Goal: Check status: Check status

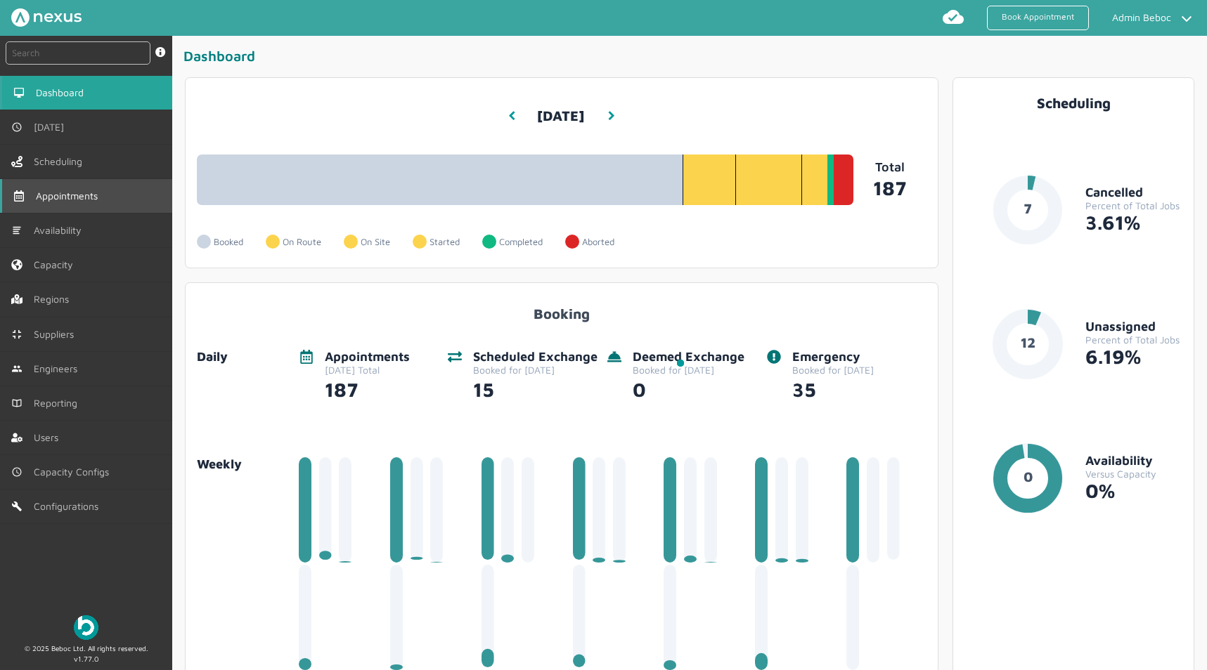
click at [91, 206] on link "Appointments" at bounding box center [86, 196] width 172 height 34
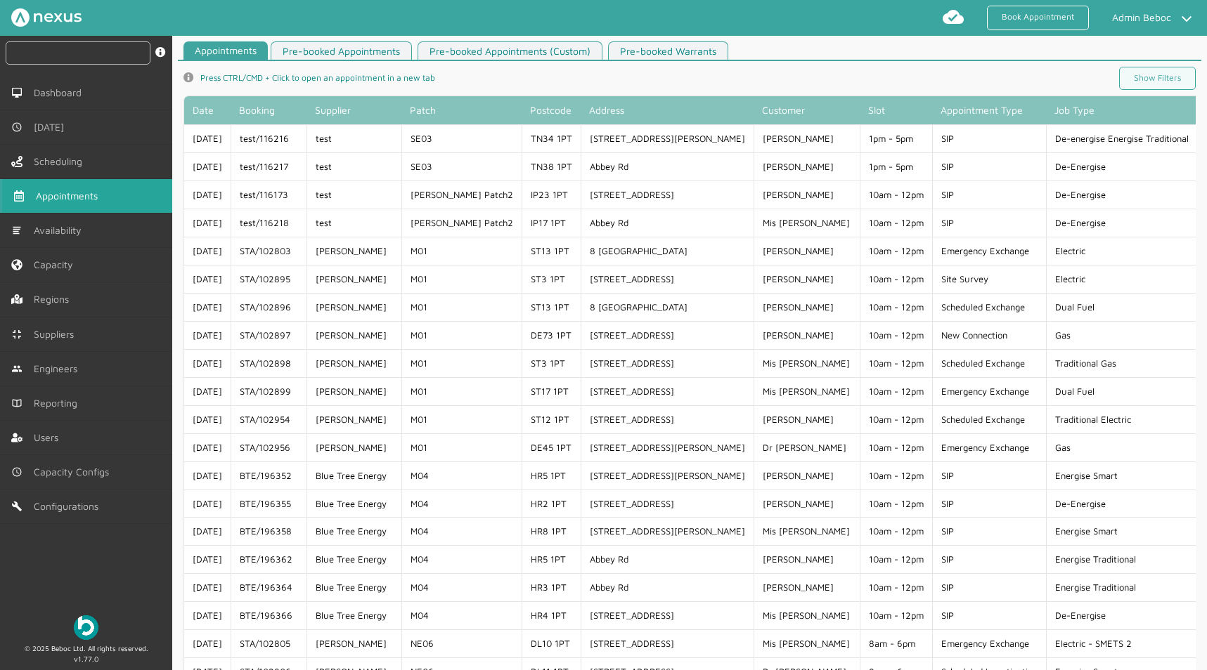
click at [89, 49] on input "text" at bounding box center [78, 52] width 145 height 23
paste input "GTE/187425"
drag, startPoint x: 30, startPoint y: 56, endPoint x: -97, endPoint y: 38, distance: 128.4
click at [0, 38] on html "Book Appointment Admin Beboc My profile Return to Hub Logout GTE/187425 instant…" at bounding box center [603, 335] width 1207 height 670
type input "GTE/187425"
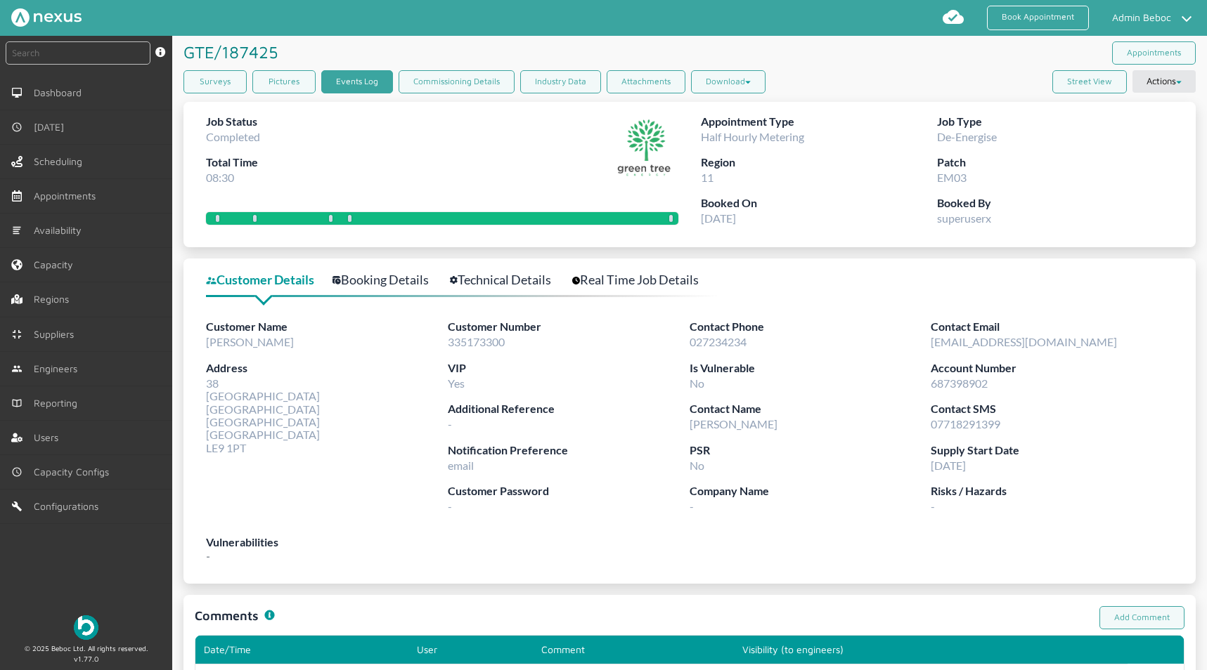
click at [354, 84] on link "Events Log" at bounding box center [357, 81] width 72 height 23
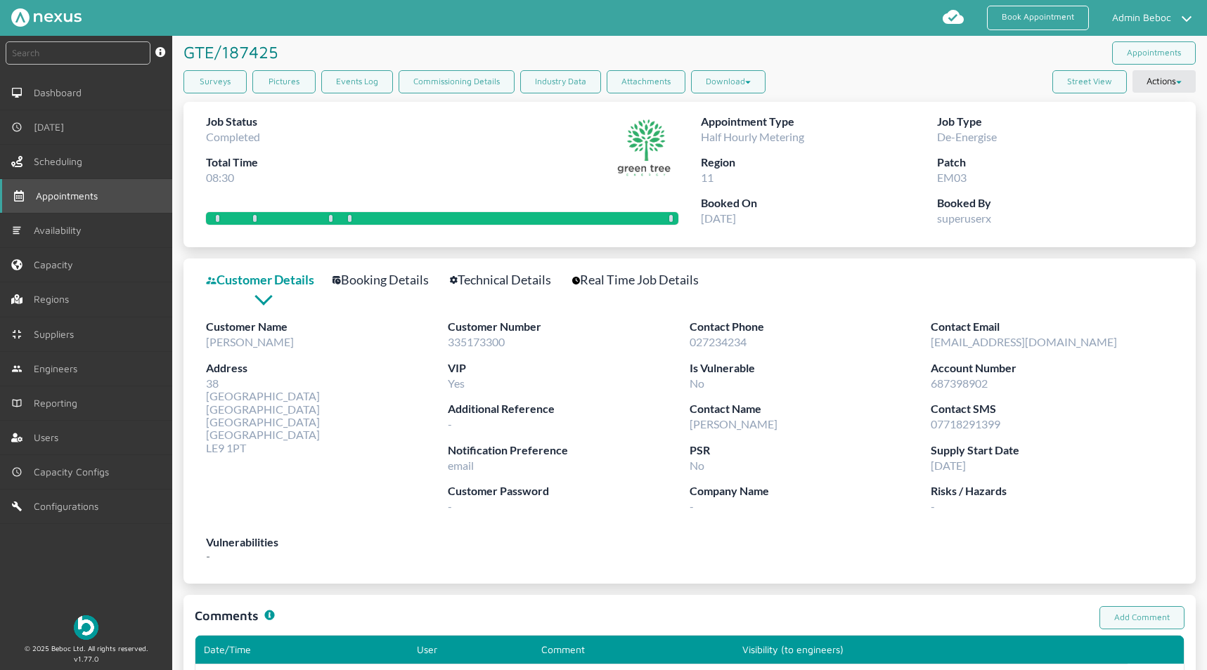
click at [95, 206] on link "Appointments" at bounding box center [86, 196] width 172 height 34
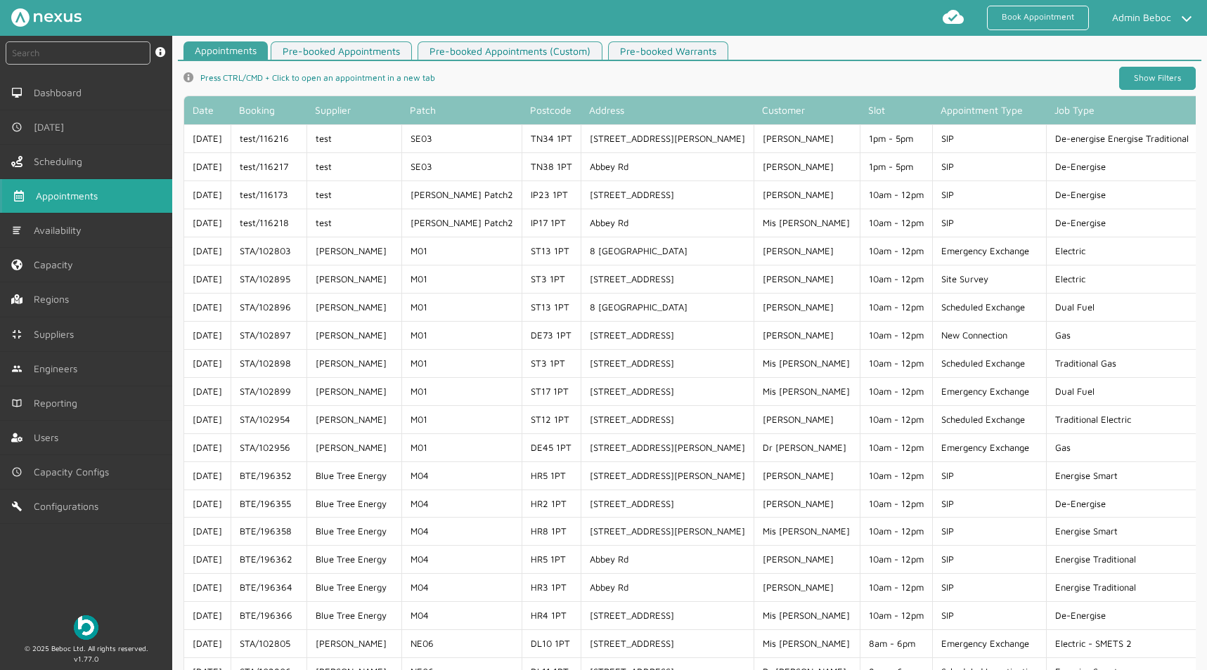
click at [1140, 79] on link "Show Filters" at bounding box center [1157, 78] width 77 height 23
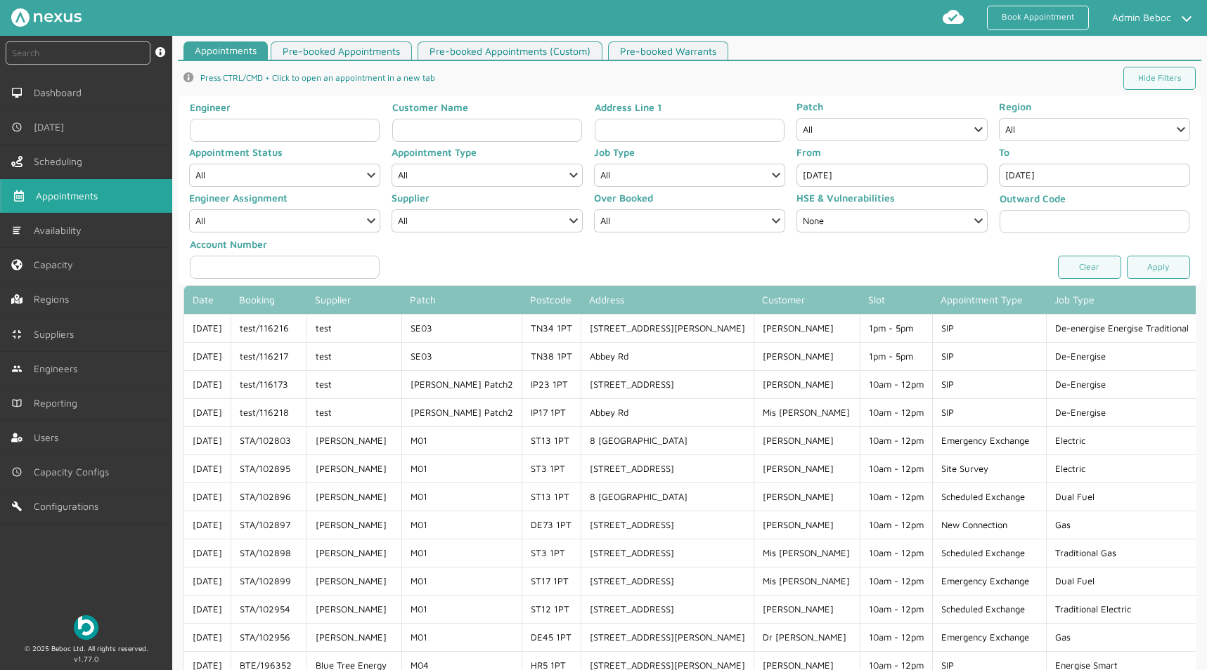
click at [835, 181] on input "[DATE]" at bounding box center [891, 175] width 191 height 23
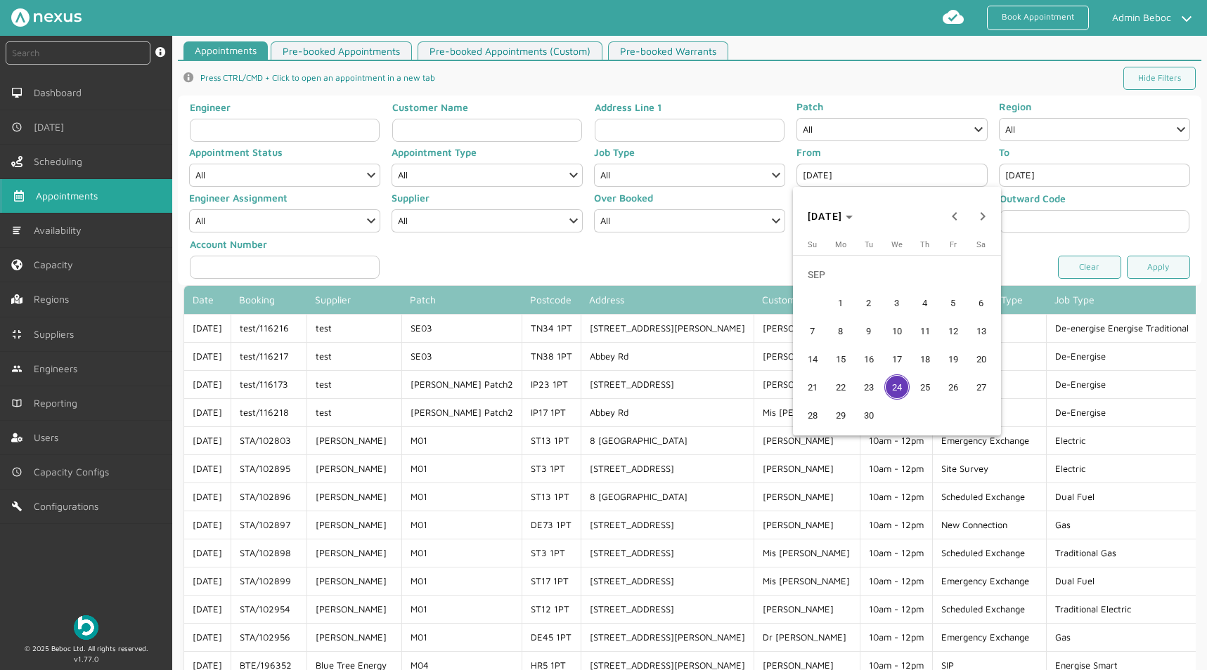
click at [869, 401] on button "23" at bounding box center [869, 387] width 28 height 28
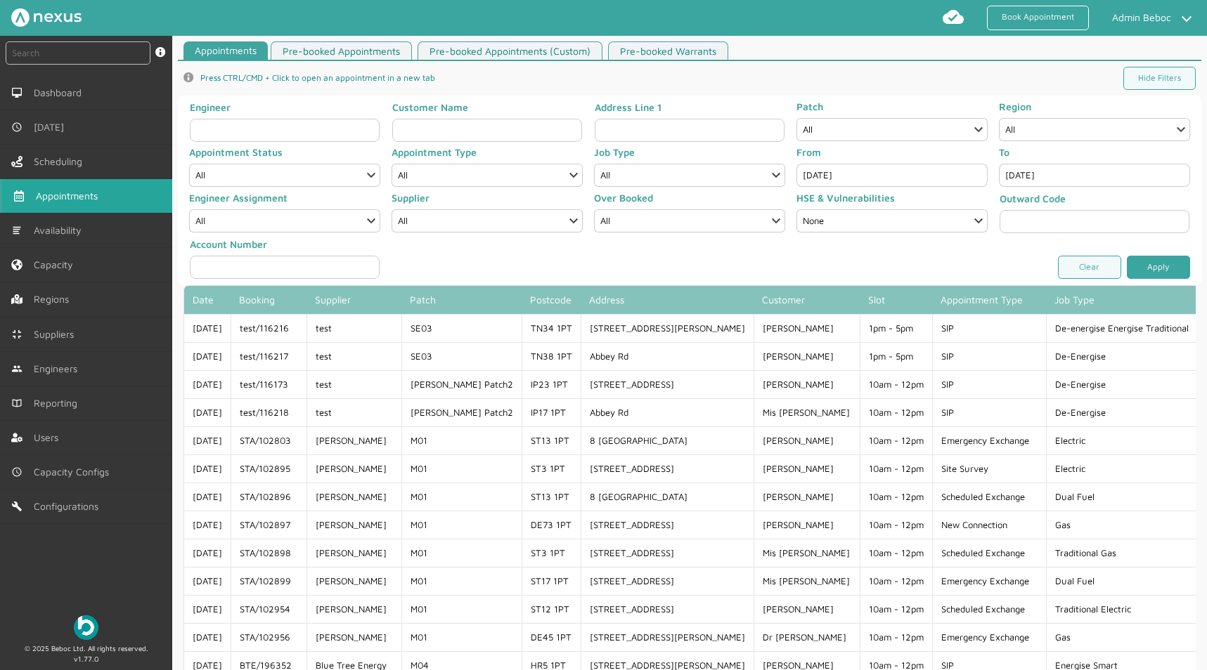
click at [1178, 257] on link "Apply" at bounding box center [1158, 267] width 63 height 23
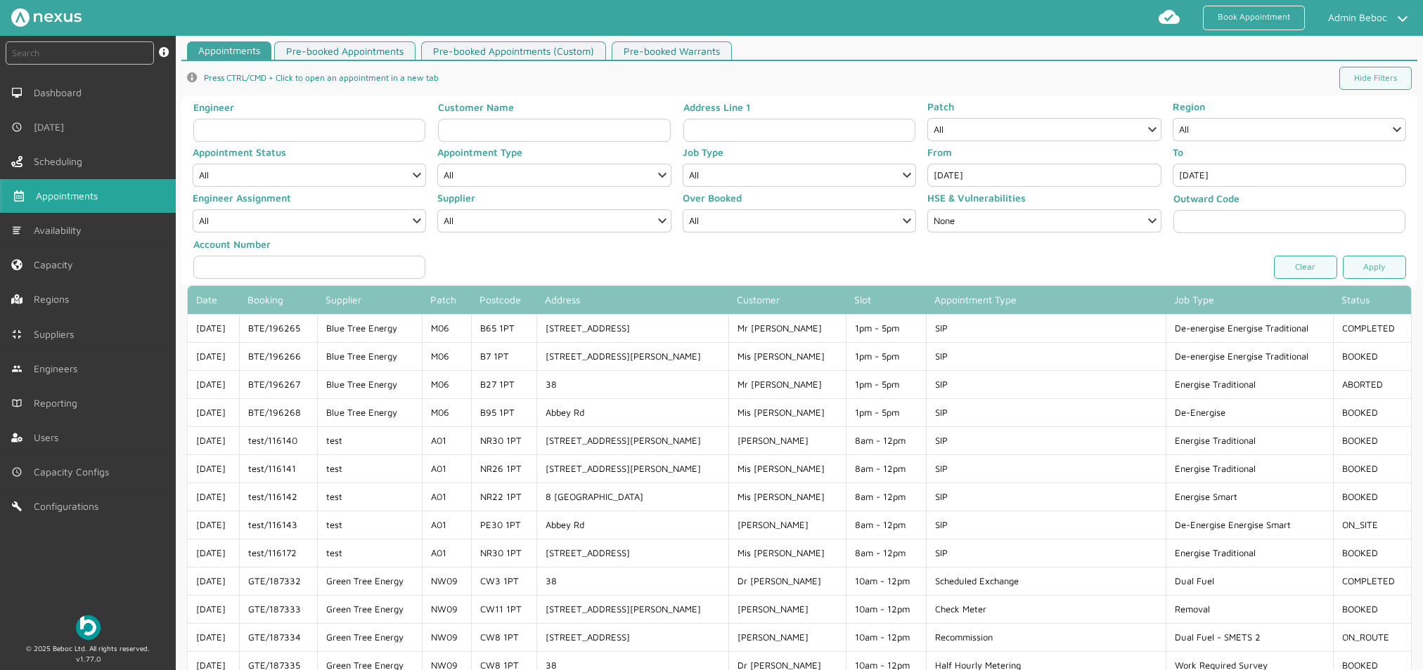
click at [958, 176] on input "[DATE]" at bounding box center [1043, 175] width 233 height 23
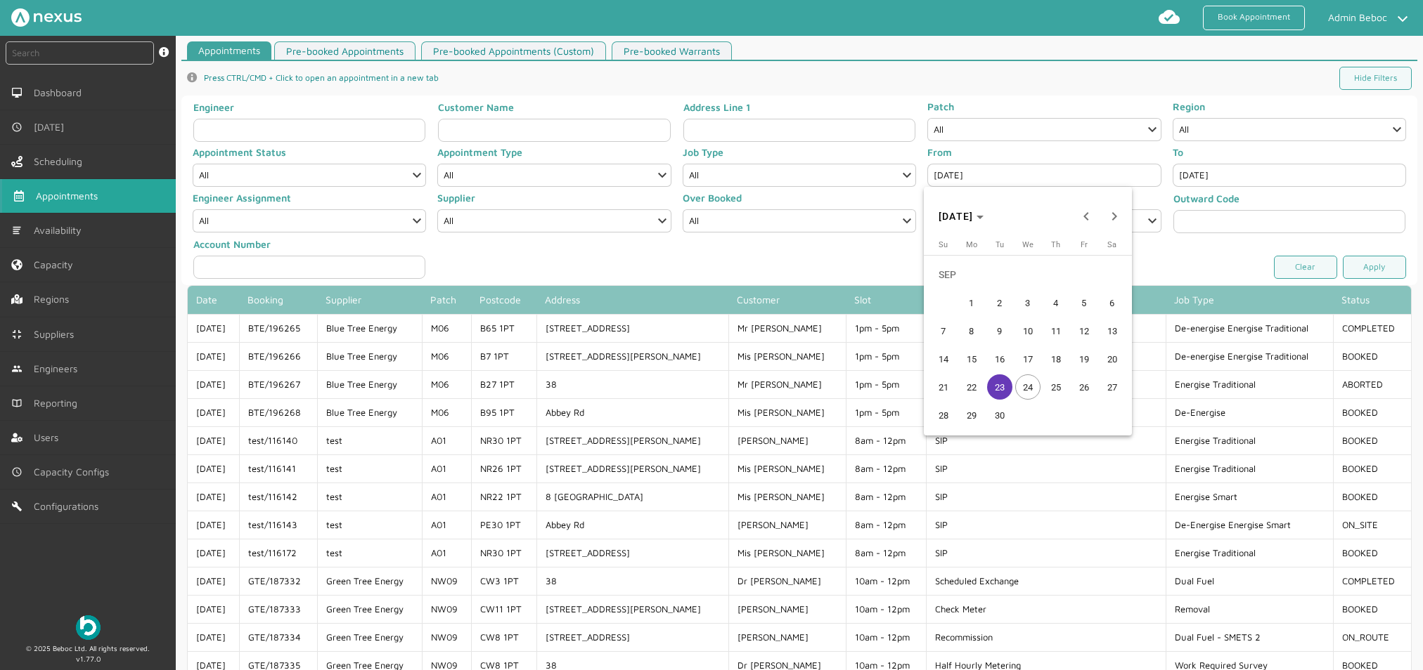
click at [978, 380] on span "22" at bounding box center [971, 387] width 25 height 25
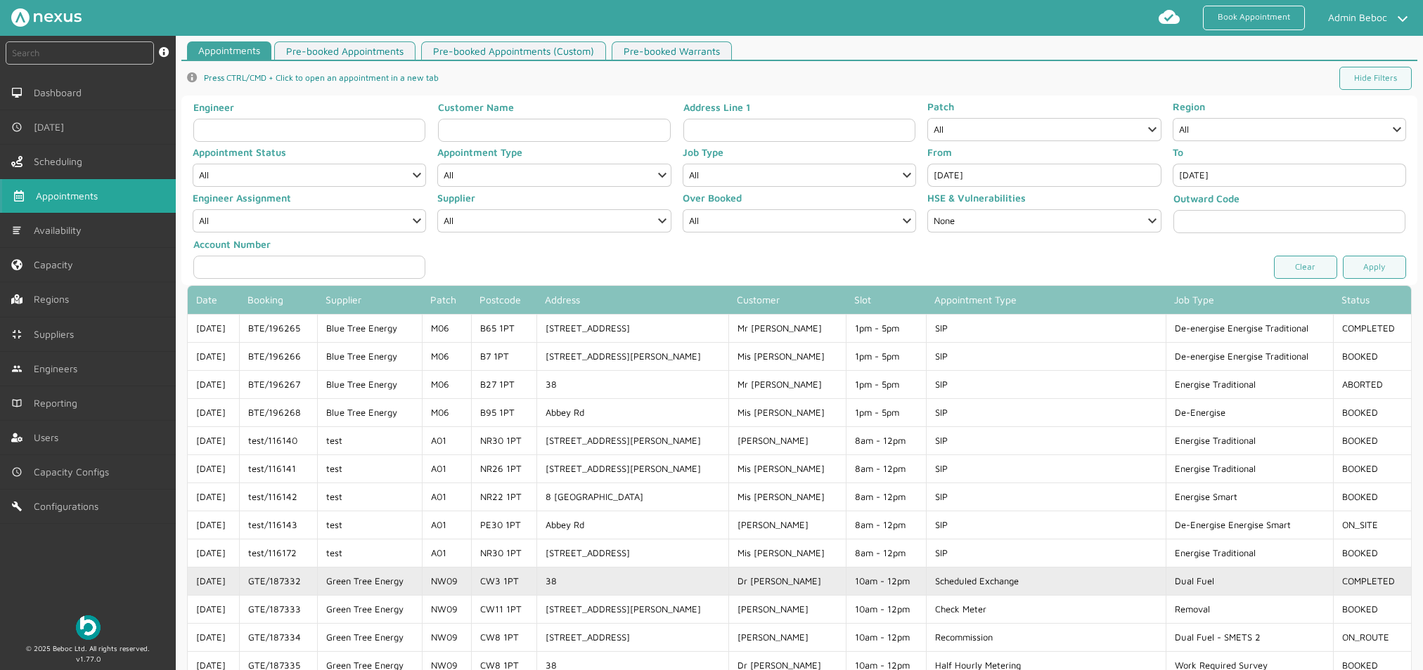
copy td "GTE/187332"
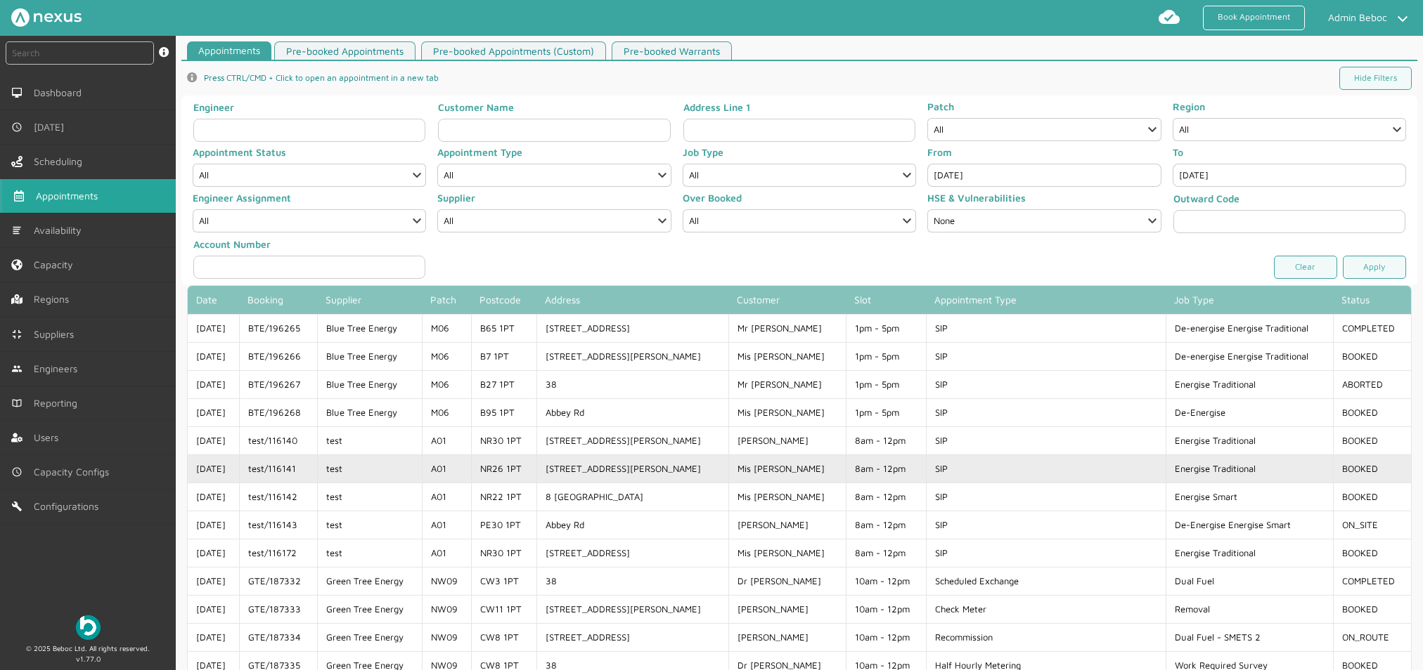
drag, startPoint x: 318, startPoint y: 585, endPoint x: 260, endPoint y: 479, distance: 120.8
click at [259, 581] on td "GTE/187332" at bounding box center [278, 581] width 78 height 28
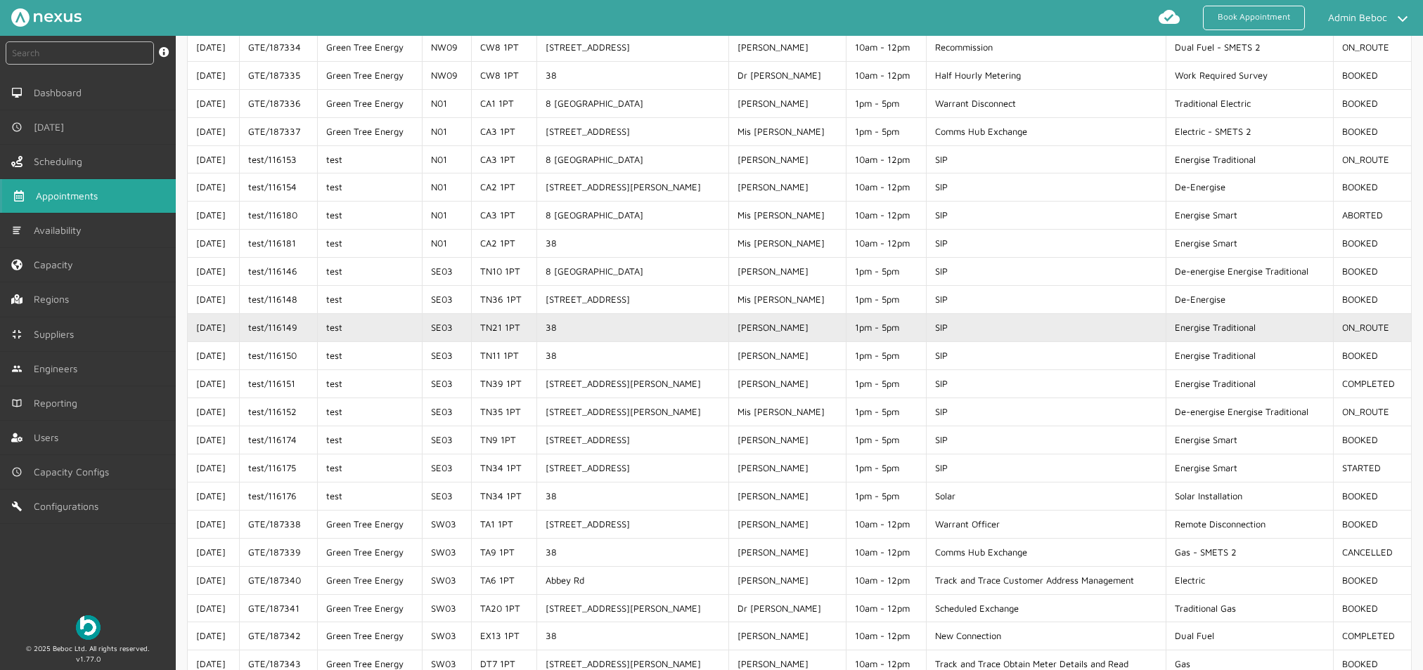
scroll to position [1136, 0]
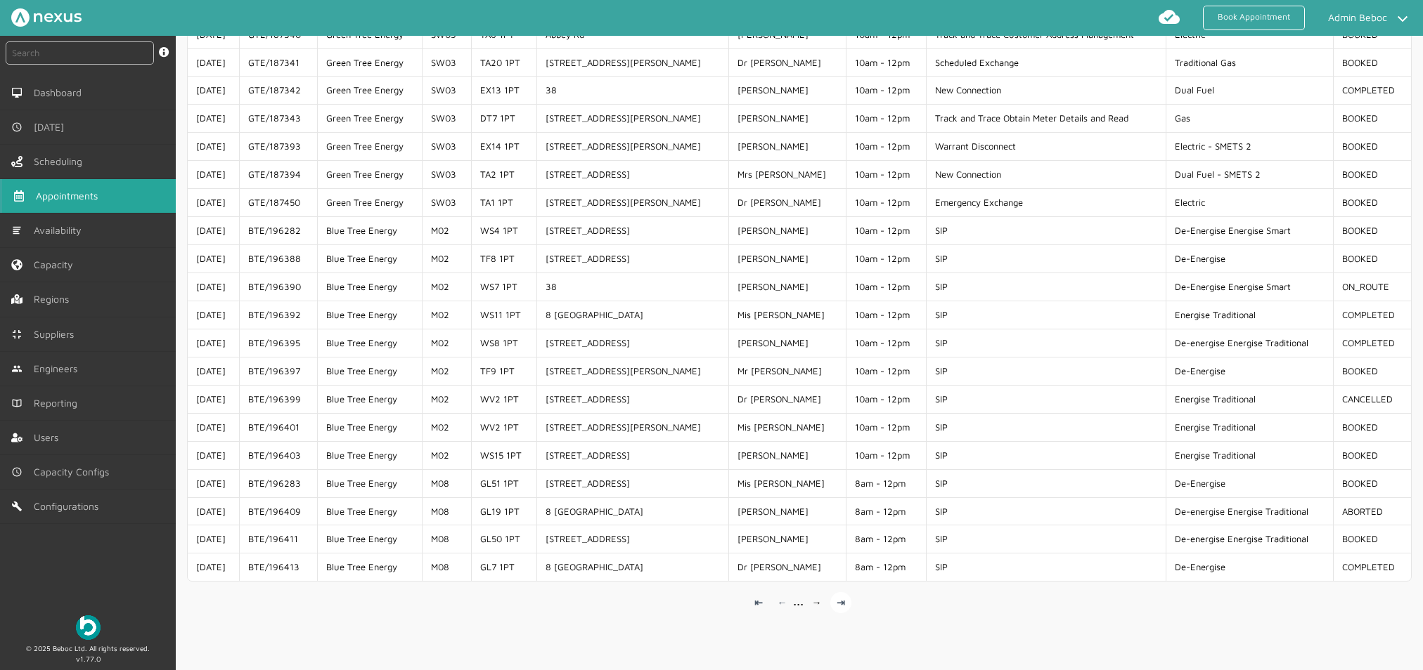
click at [837, 607] on link "⇥" at bounding box center [840, 602] width 21 height 21
click at [838, 607] on link "⇥" at bounding box center [840, 602] width 21 height 21
click at [757, 604] on link "⇤" at bounding box center [758, 602] width 21 height 21
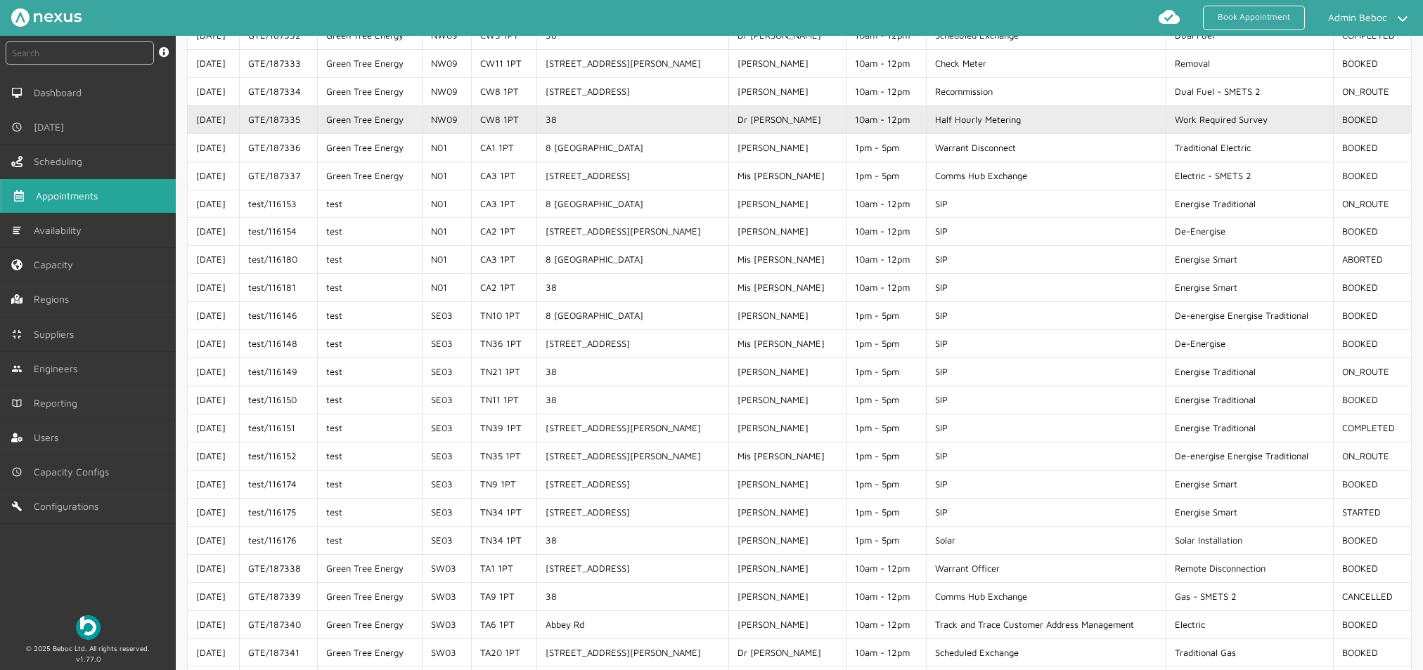
scroll to position [0, 0]
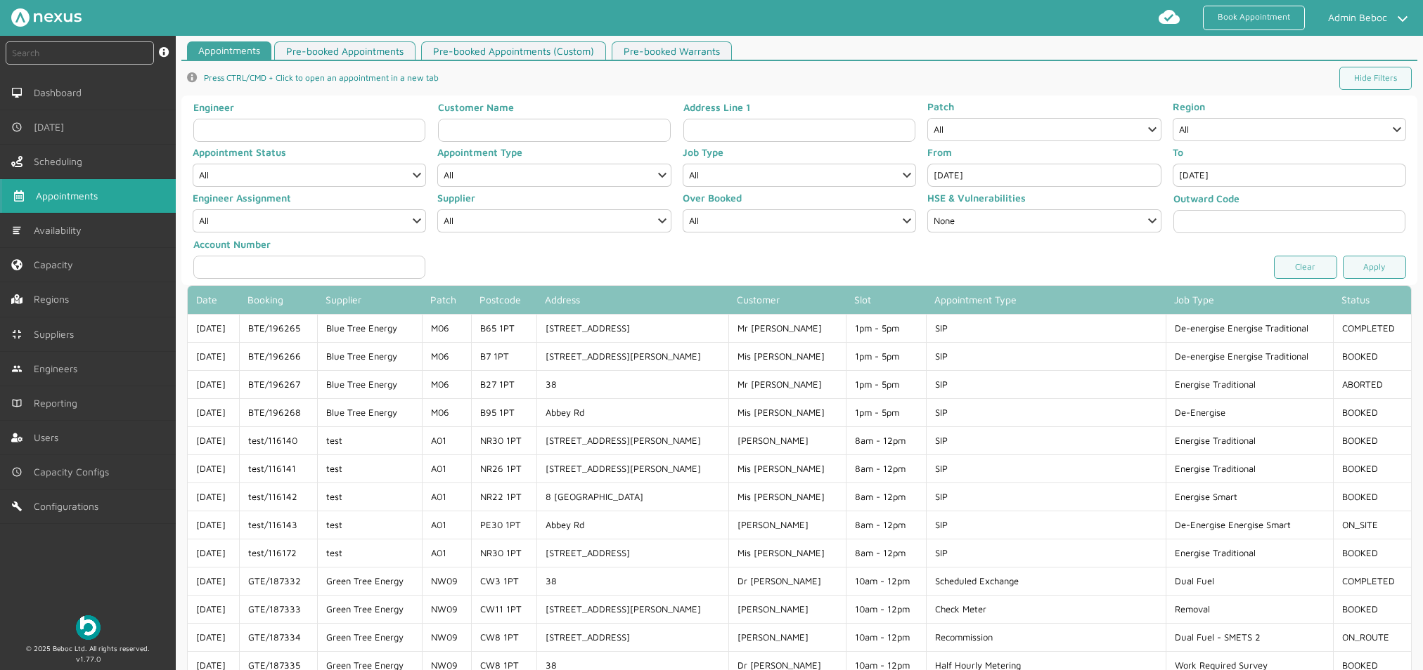
click at [953, 182] on input "[DATE]" at bounding box center [1043, 175] width 233 height 23
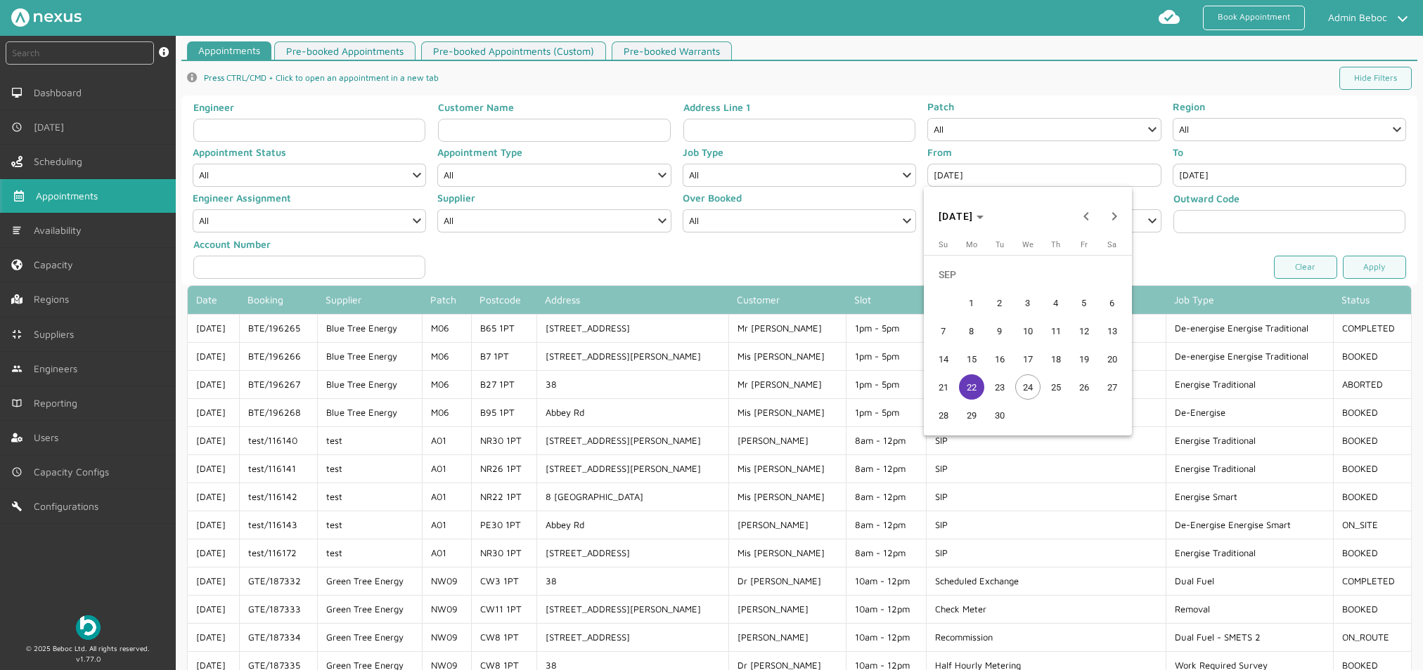
click at [947, 389] on span "21" at bounding box center [943, 387] width 25 height 25
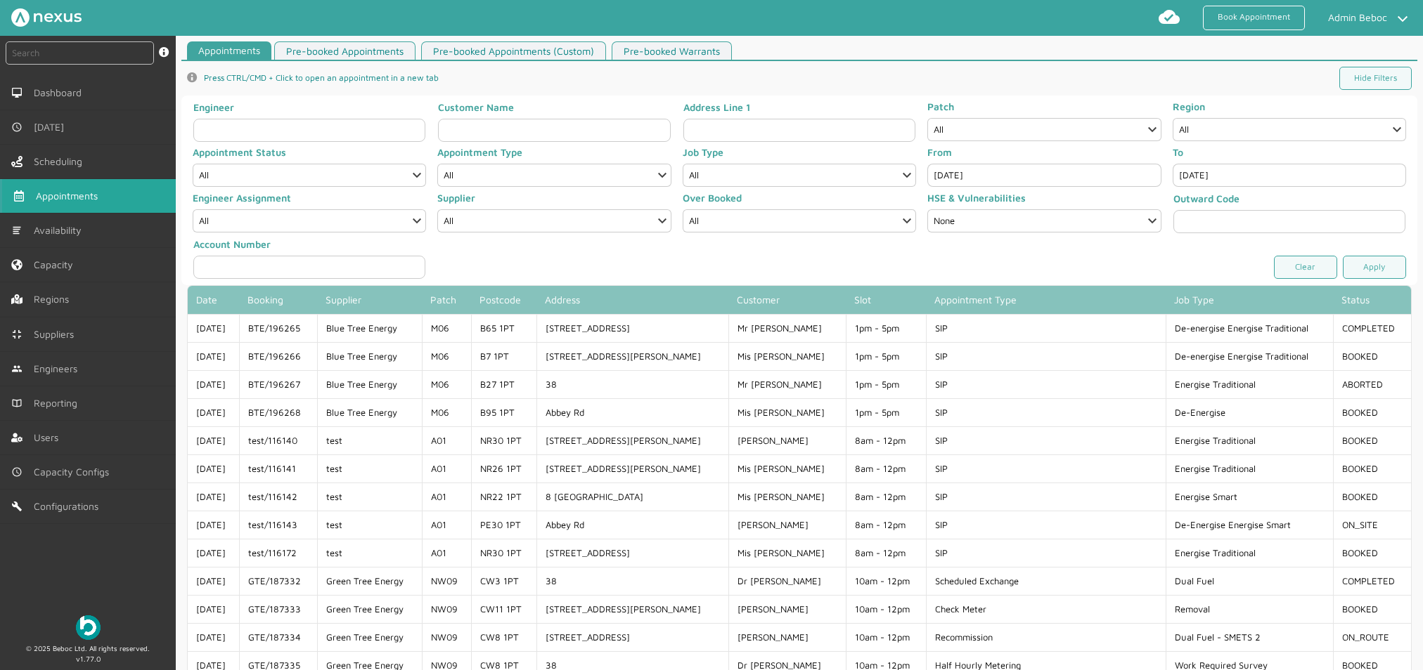
type input "[DATE]"
click at [1206, 263] on link "Apply" at bounding box center [1373, 267] width 63 height 23
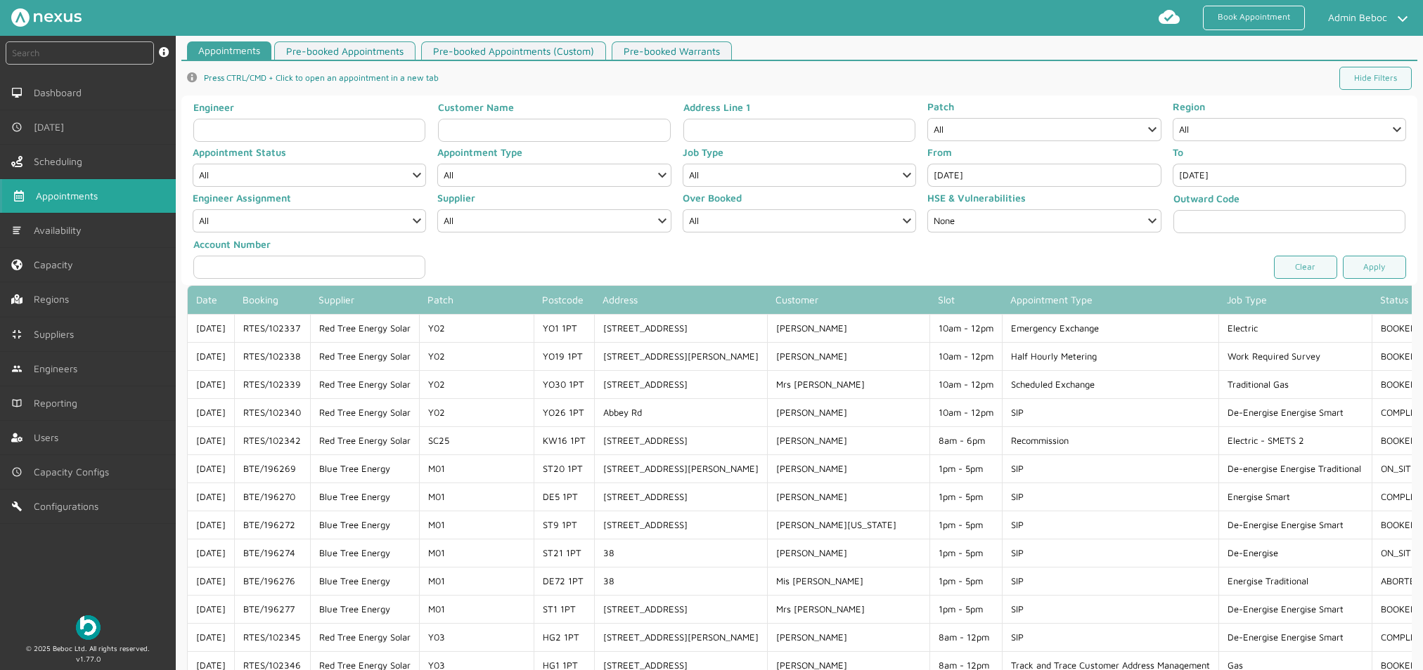
click at [1206, 174] on input "[DATE]" at bounding box center [1288, 175] width 233 height 23
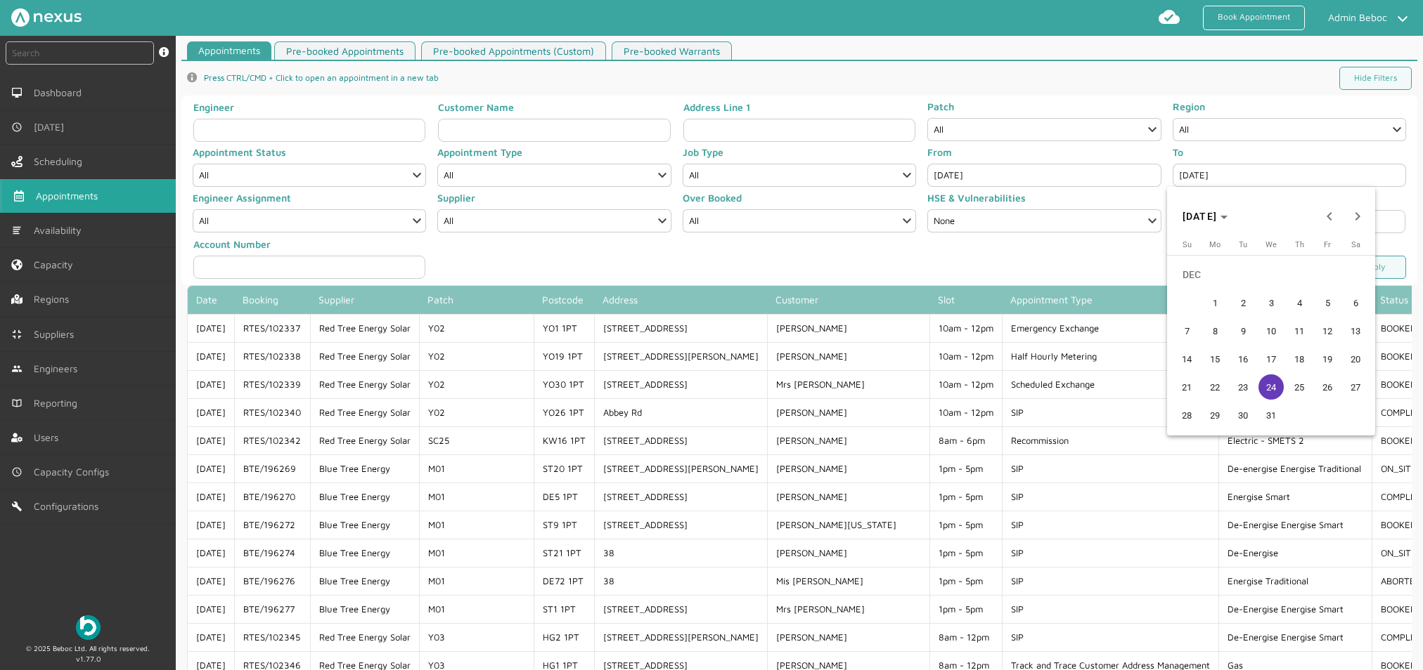
click at [1195, 392] on span "21" at bounding box center [1186, 387] width 25 height 25
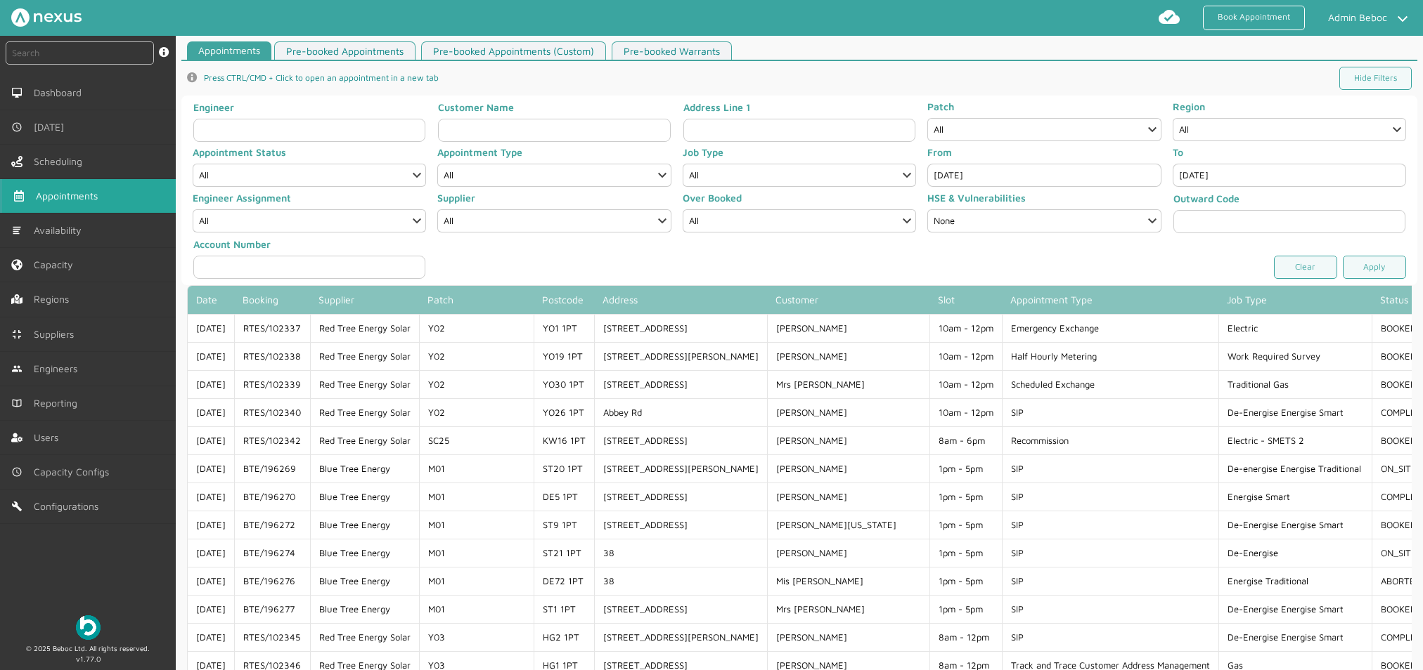
type input "[DATE]"
click at [1206, 257] on link "Apply" at bounding box center [1373, 267] width 63 height 23
paste input "GTE/187425"
click at [92, 64] on input "GTE/187425" at bounding box center [80, 52] width 148 height 23
type input "GTE/187425"
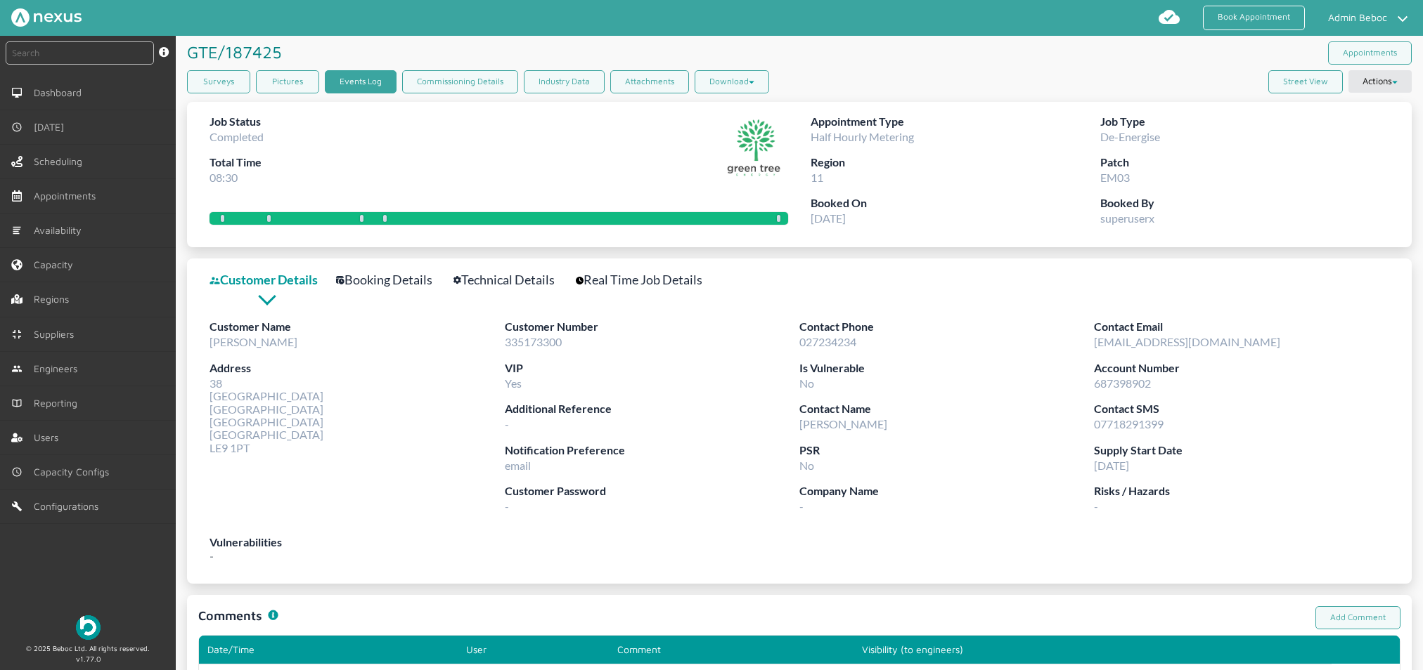
click at [358, 80] on link "Events Log" at bounding box center [361, 81] width 72 height 23
